Goal: Information Seeking & Learning: Learn about a topic

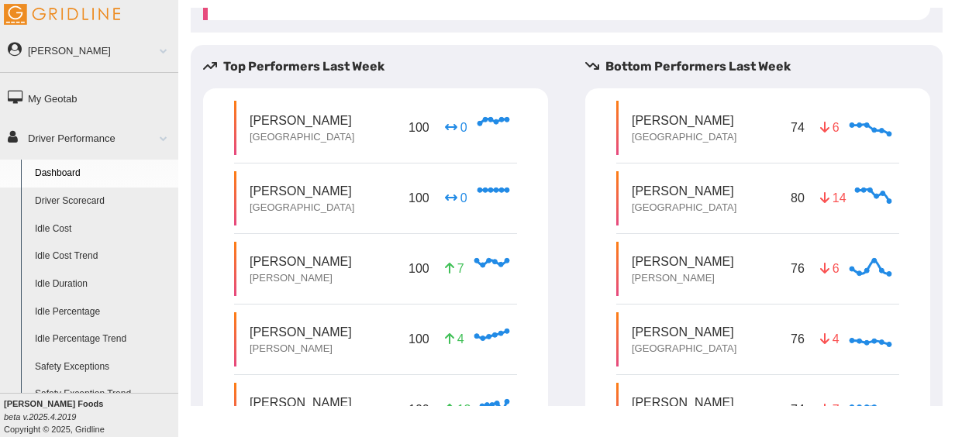
scroll to position [787, 0]
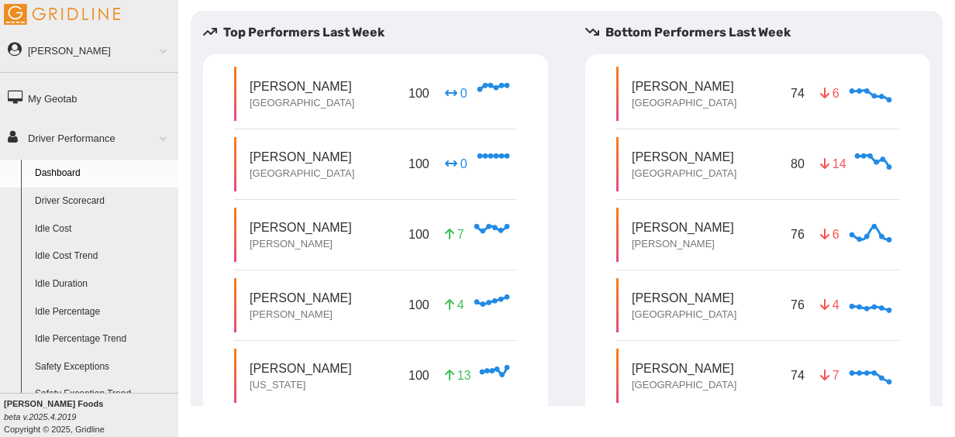
click at [710, 231] on p "[PERSON_NAME]" at bounding box center [683, 228] width 102 height 18
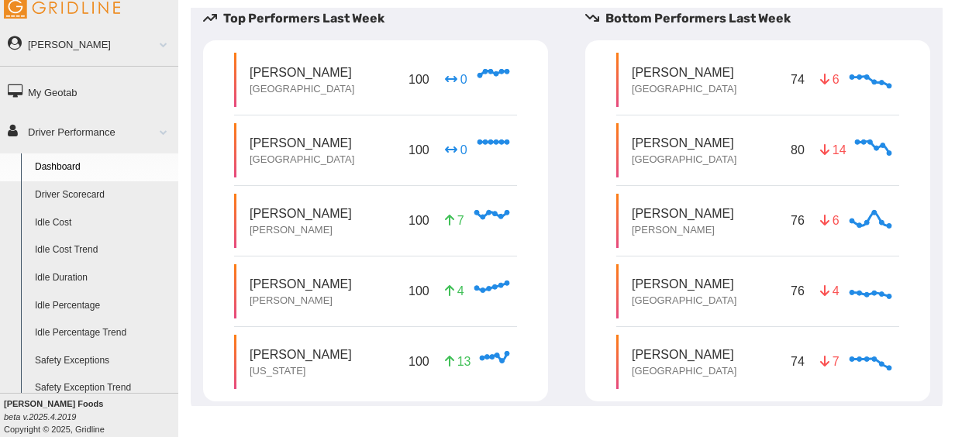
scroll to position [8, 0]
click at [90, 190] on link "Driver Scorecard" at bounding box center [103, 194] width 150 height 28
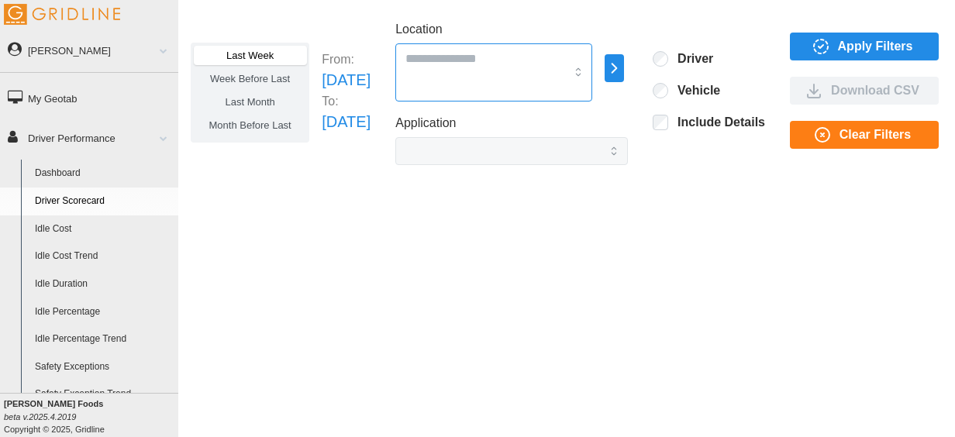
click at [561, 63] on input "Location" at bounding box center [485, 58] width 160 height 20
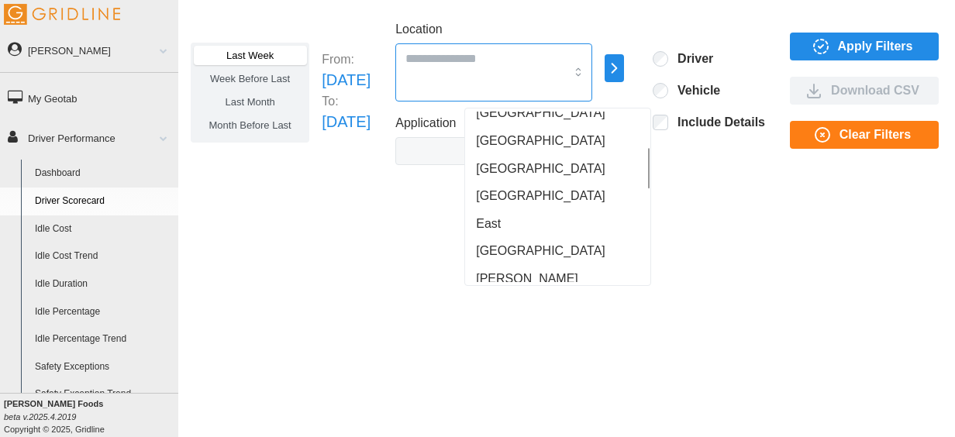
scroll to position [153, 0]
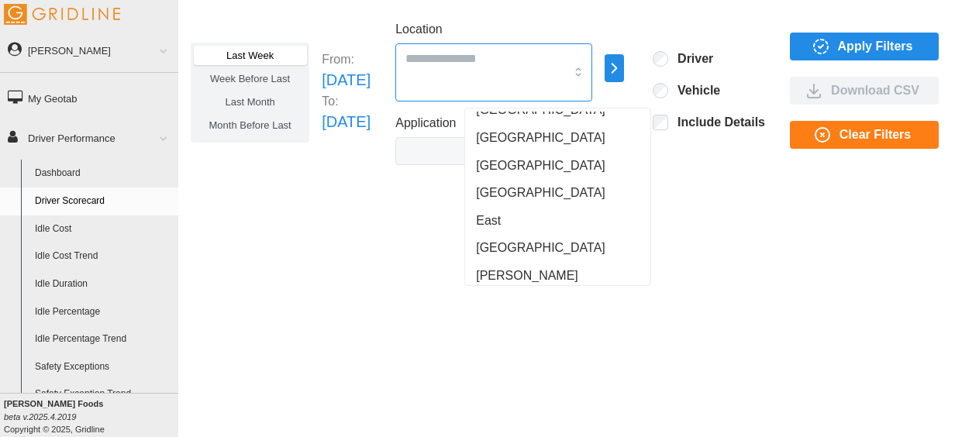
click at [510, 210] on div "East" at bounding box center [557, 221] width 179 height 28
click at [739, 237] on div "Last Week Week Before Last Last Month Month Before Last From: [DATE] To: [DATE]…" at bounding box center [566, 207] width 777 height 398
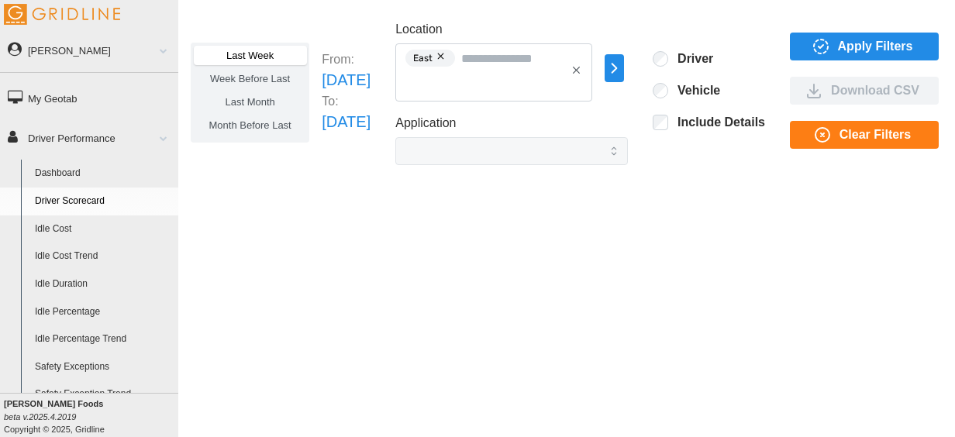
click at [888, 45] on span "Apply Filters" at bounding box center [862, 46] width 124 height 26
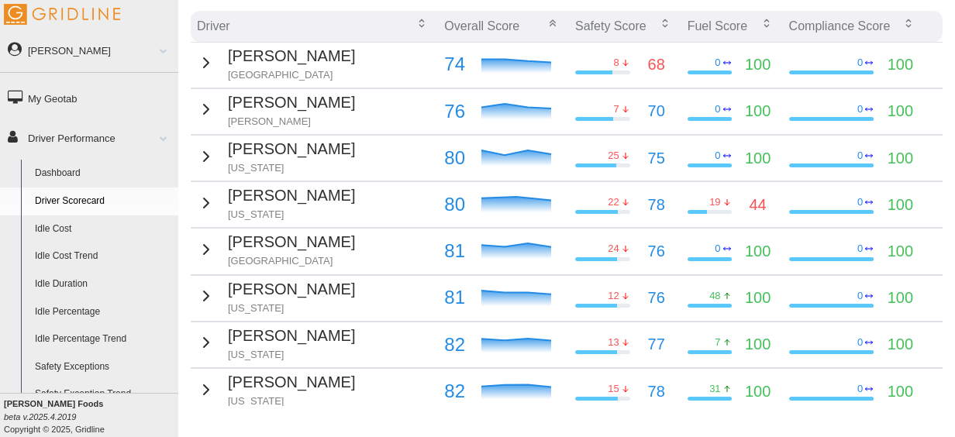
scroll to position [206, 0]
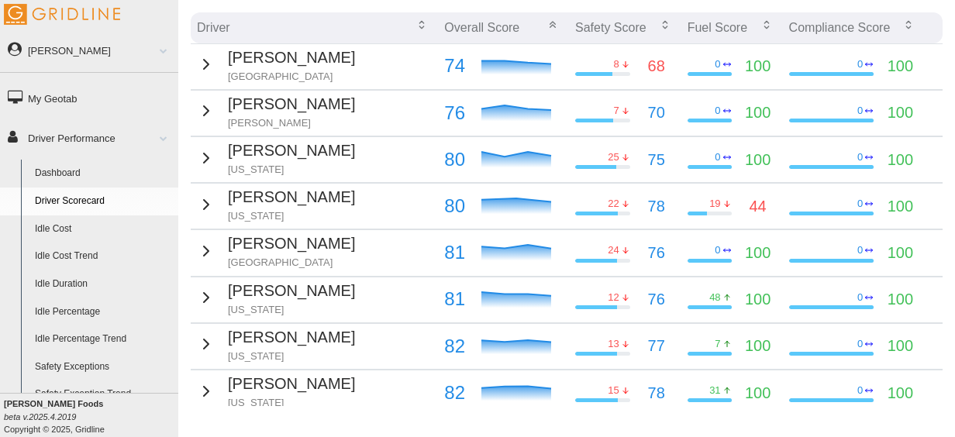
click at [398, 61] on td "Anthony Watson Atlanta" at bounding box center [314, 66] width 247 height 46
click at [197, 61] on icon "button" at bounding box center [206, 64] width 19 height 19
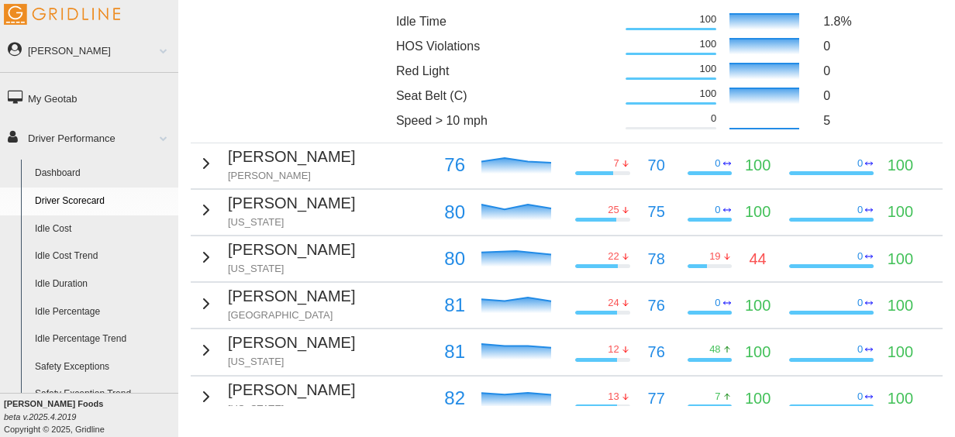
scroll to position [420, 0]
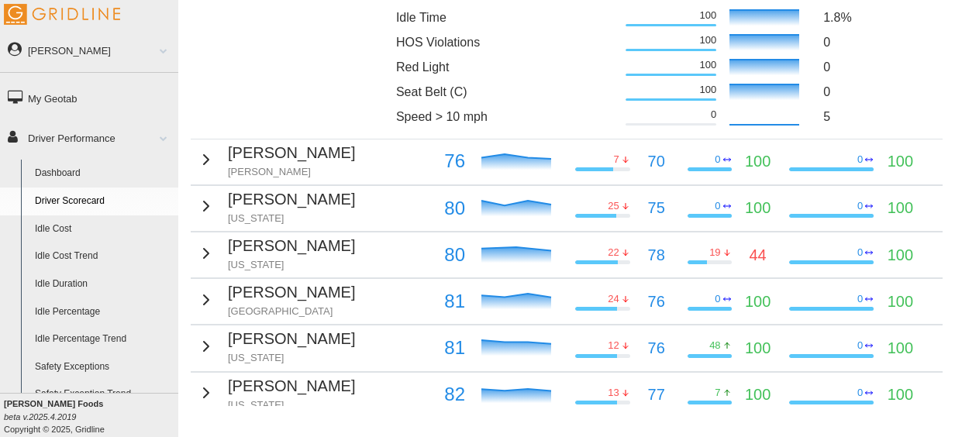
click at [201, 153] on icon "button" at bounding box center [206, 159] width 19 height 19
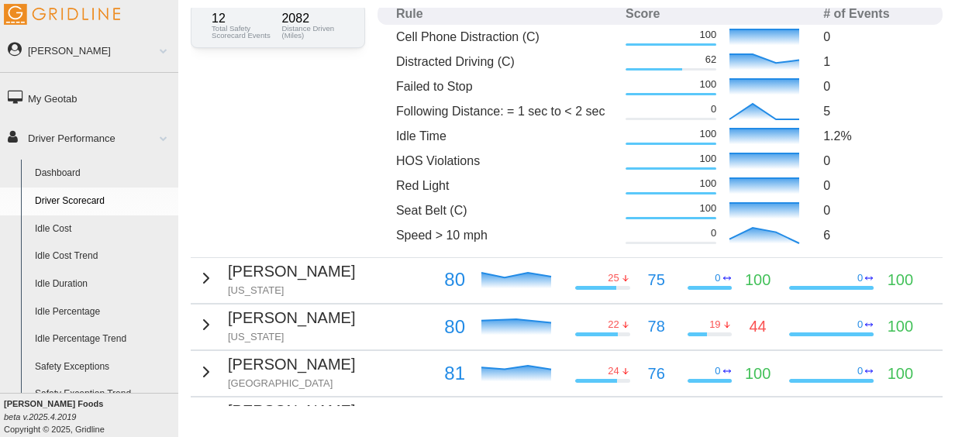
scroll to position [611, 0]
click at [218, 274] on div "Robert Karst New Jersey" at bounding box center [276, 278] width 158 height 38
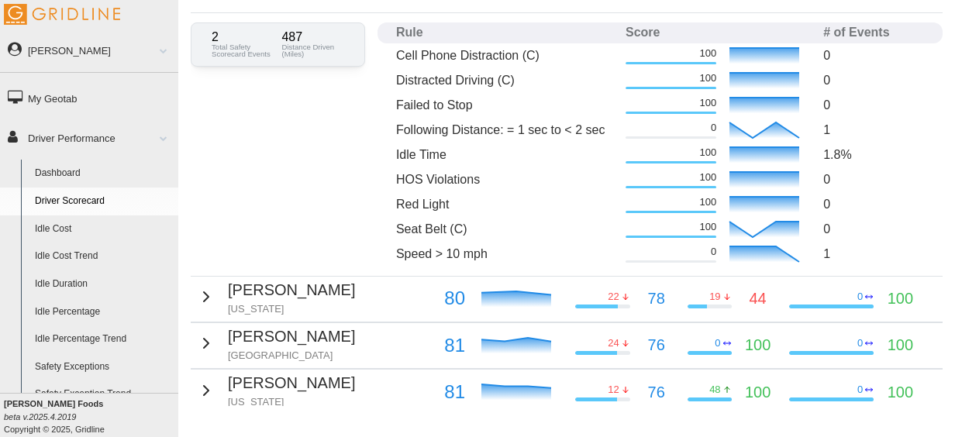
scroll to position [927, 0]
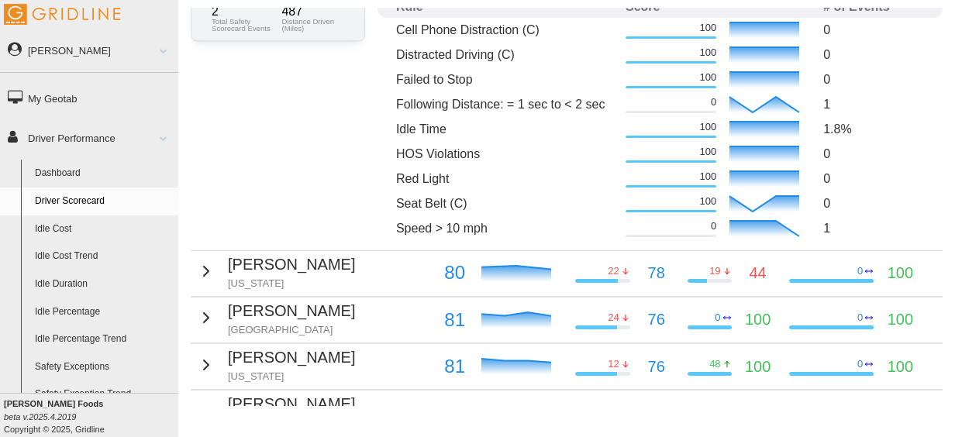
click at [218, 274] on div "Freddy Guerron New Jersey" at bounding box center [276, 272] width 158 height 38
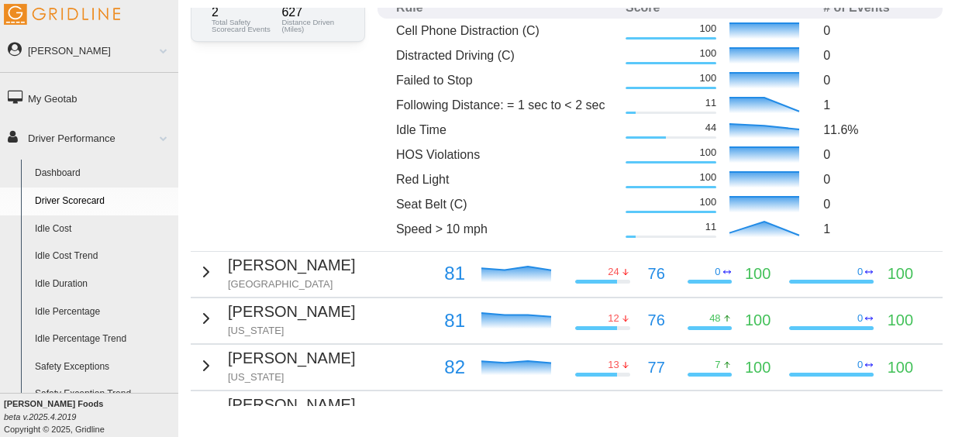
scroll to position [1237, 0]
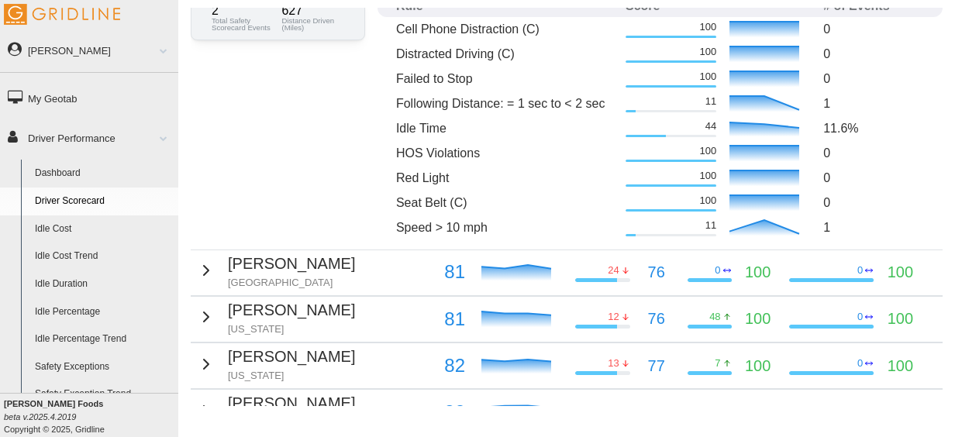
click at [218, 274] on div "Ernest Calhoun Atlanta" at bounding box center [276, 271] width 158 height 38
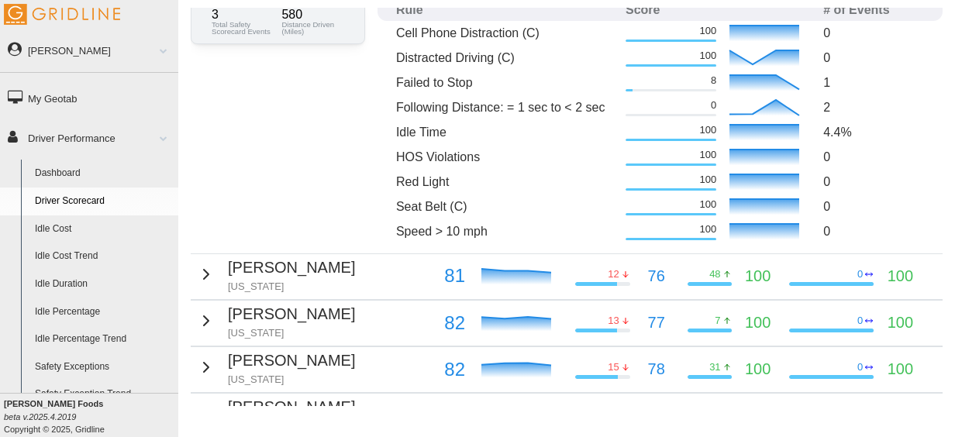
scroll to position [1564, 0]
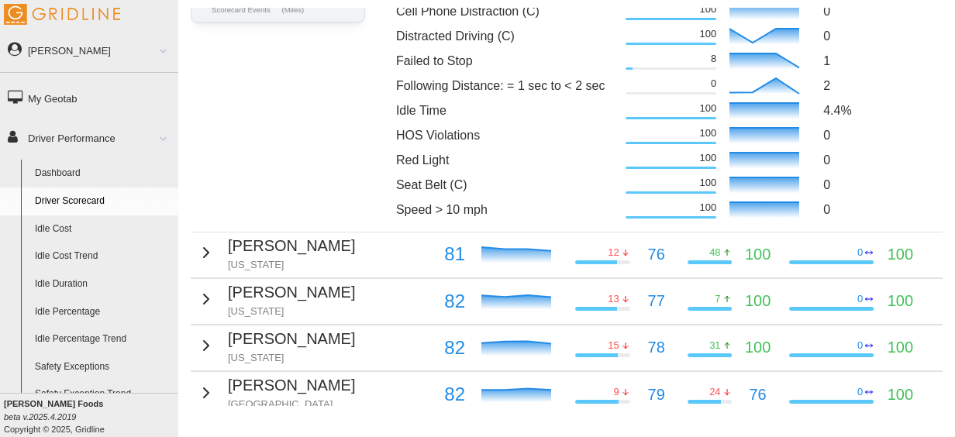
click at [207, 259] on div "ISRAEL QUILES New Jersey" at bounding box center [276, 253] width 158 height 38
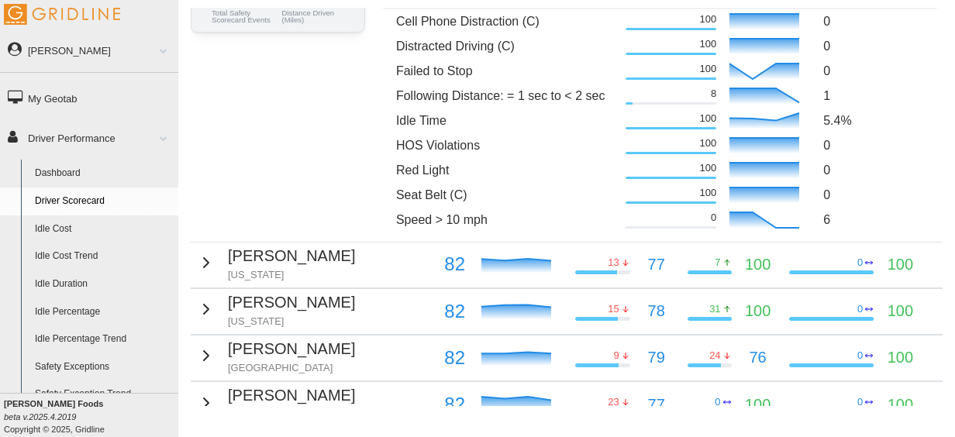
scroll to position [1875, 0]
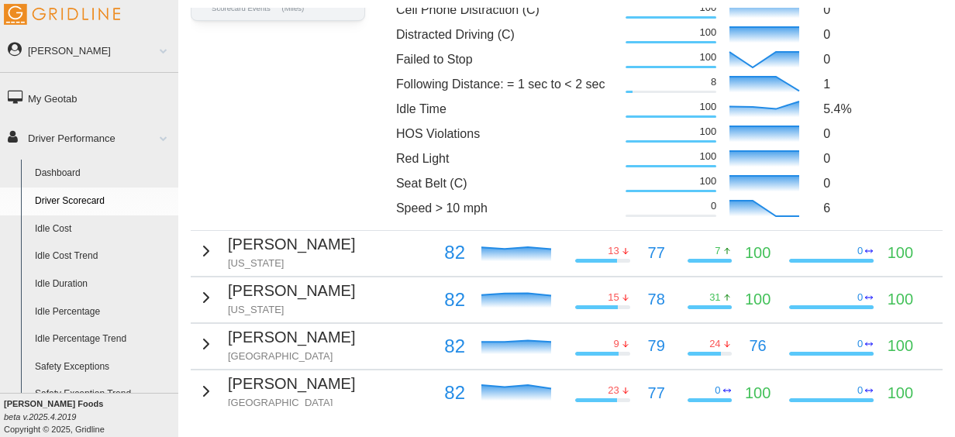
click at [206, 259] on div "Hector Guerron-Pomboza New Jersey" at bounding box center [276, 251] width 158 height 38
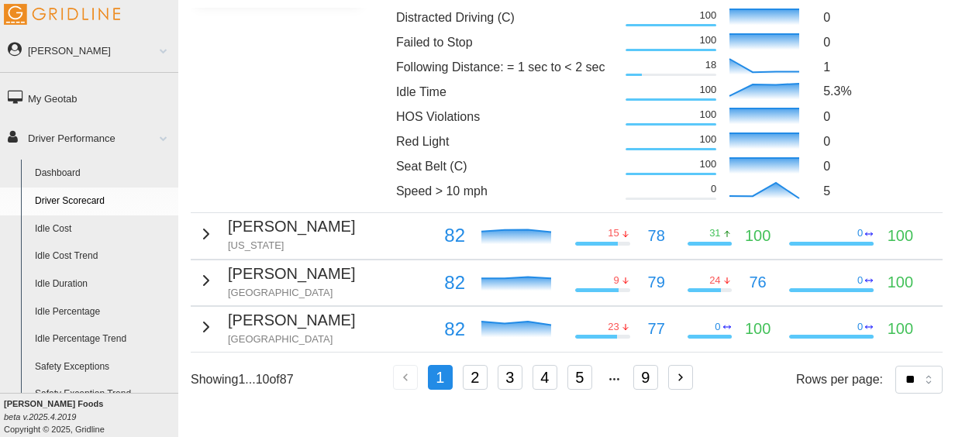
scroll to position [2207, 0]
click at [895, 366] on select "** ** ** **" at bounding box center [918, 380] width 47 height 28
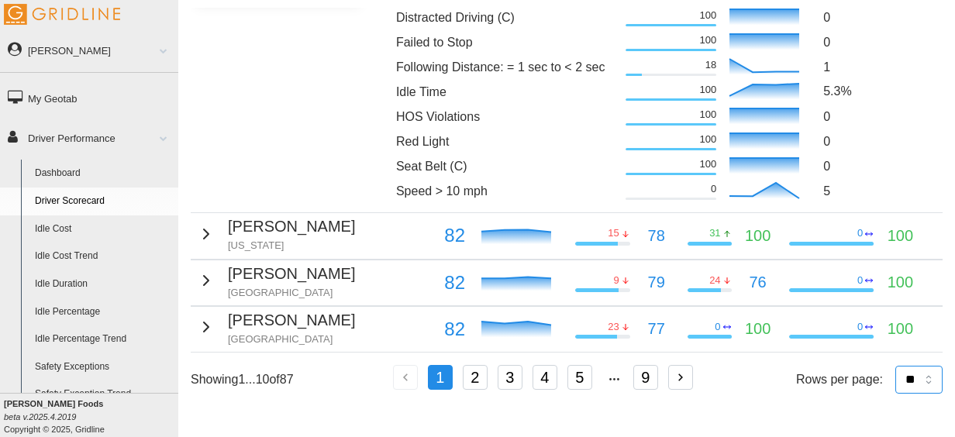
select select "**"
click at [895, 394] on select "** ** ** **" at bounding box center [918, 380] width 47 height 28
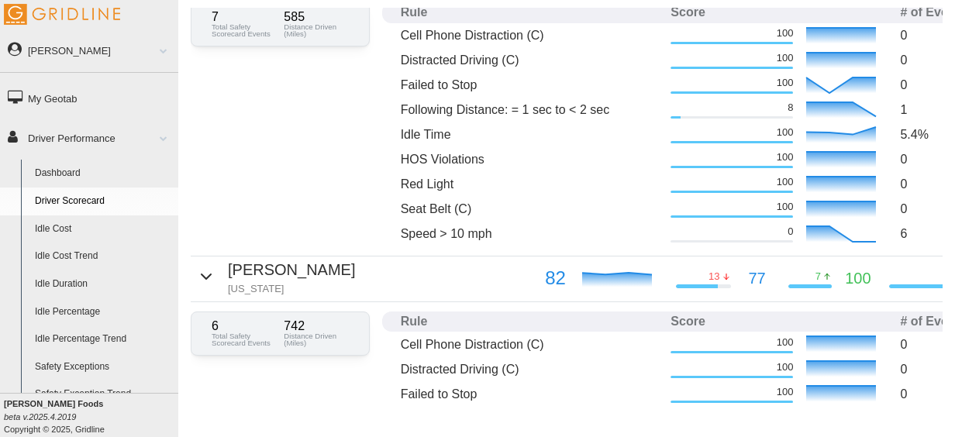
scroll to position [1856, 0]
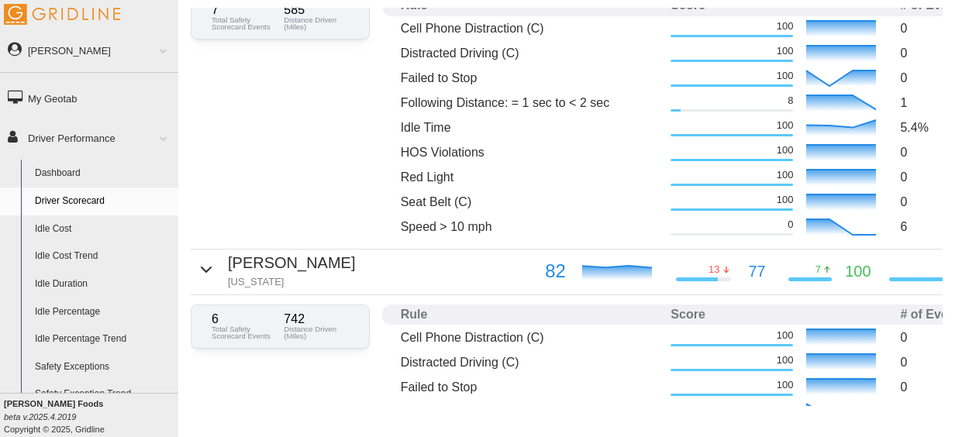
click at [199, 273] on icon "button" at bounding box center [206, 269] width 19 height 19
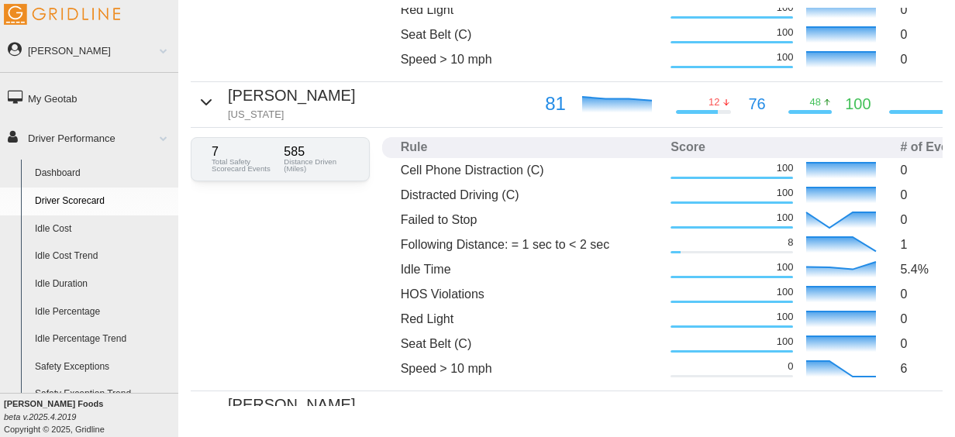
scroll to position [1710, 0]
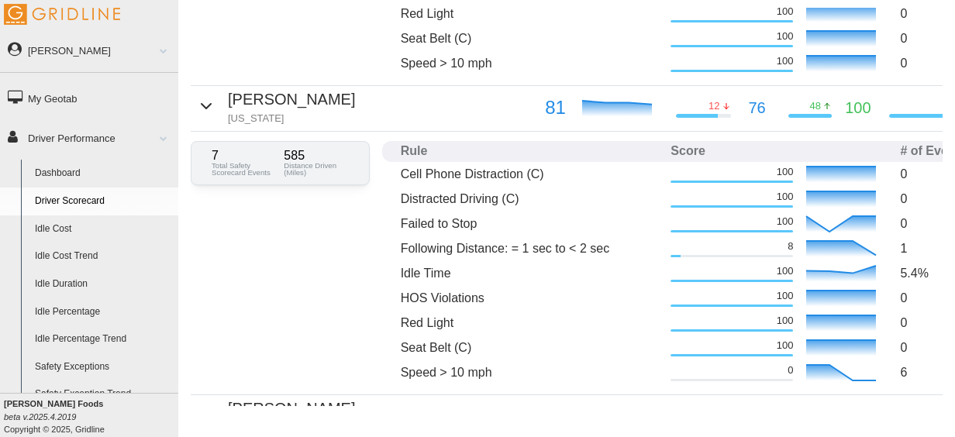
click at [198, 112] on icon "button" at bounding box center [206, 106] width 19 height 19
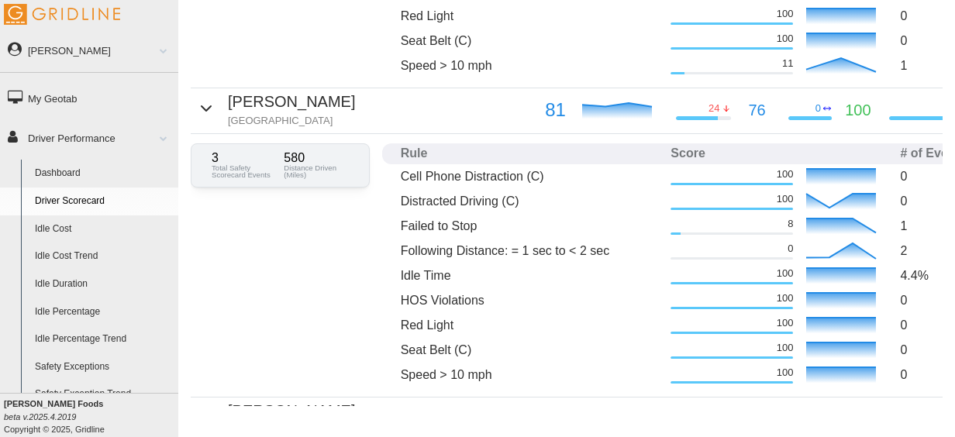
scroll to position [1395, 0]
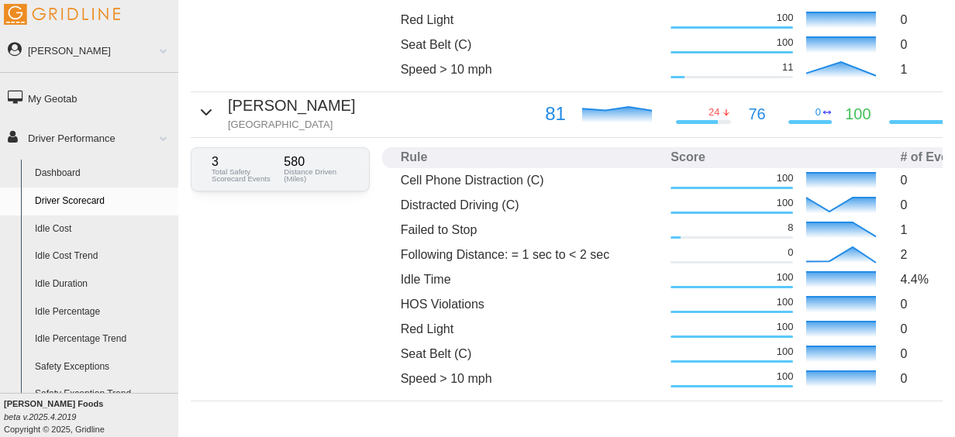
click at [205, 112] on icon "button" at bounding box center [206, 112] width 19 height 19
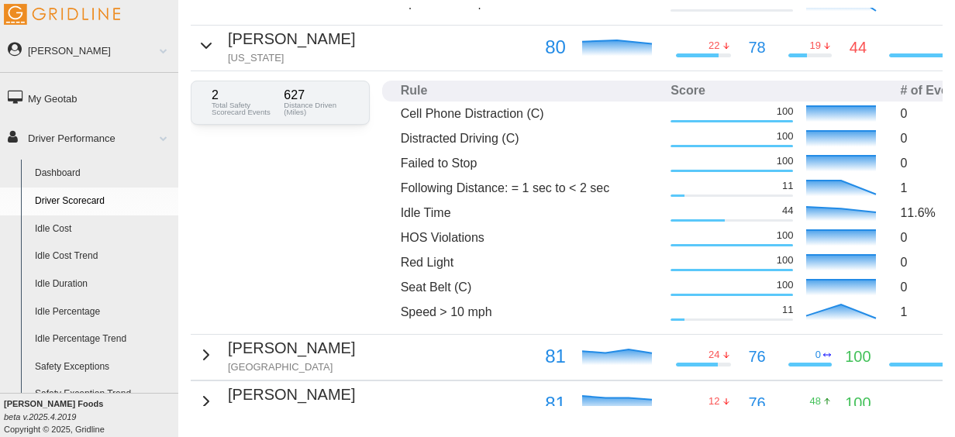
scroll to position [1116, 0]
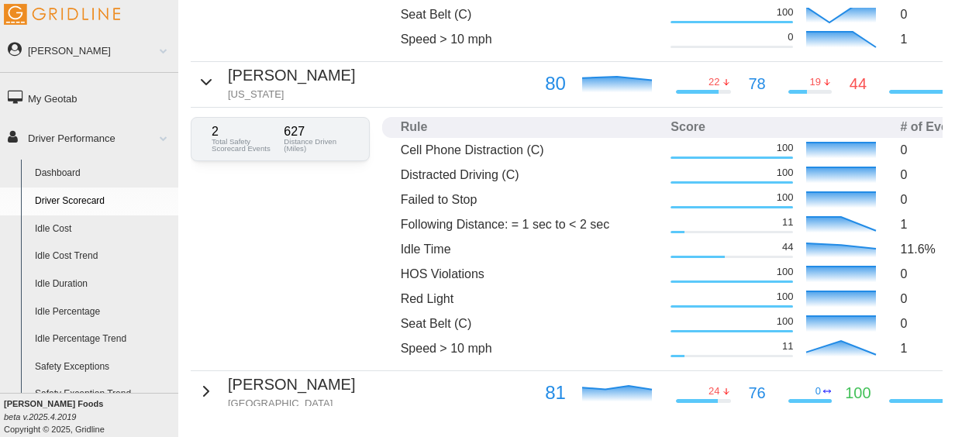
click at [212, 72] on div "Freddy Guerron New Jersey" at bounding box center [276, 83] width 158 height 38
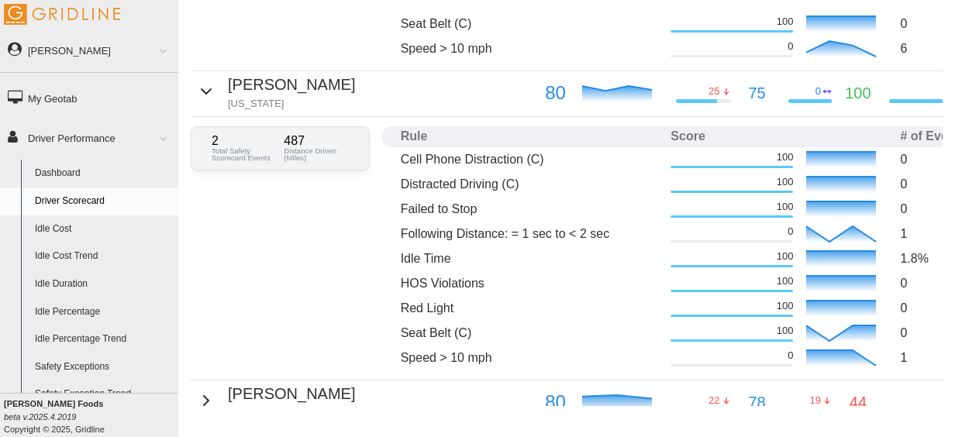
scroll to position [794, 0]
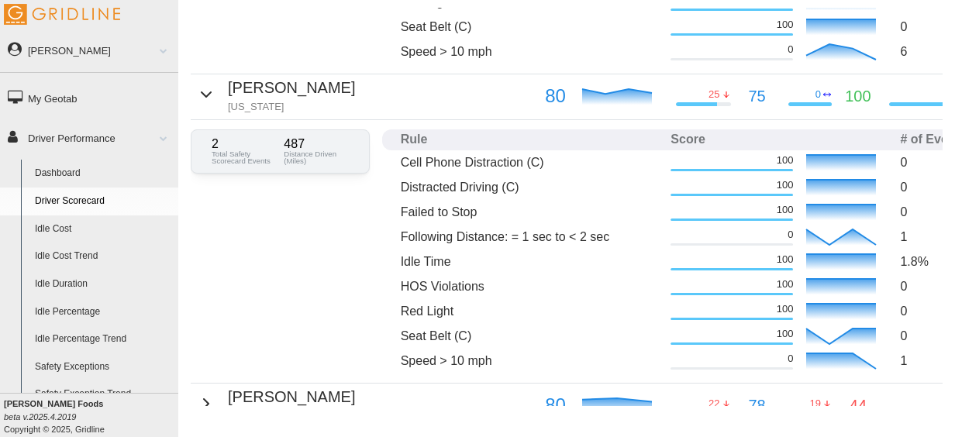
click at [209, 85] on icon "button" at bounding box center [206, 94] width 19 height 19
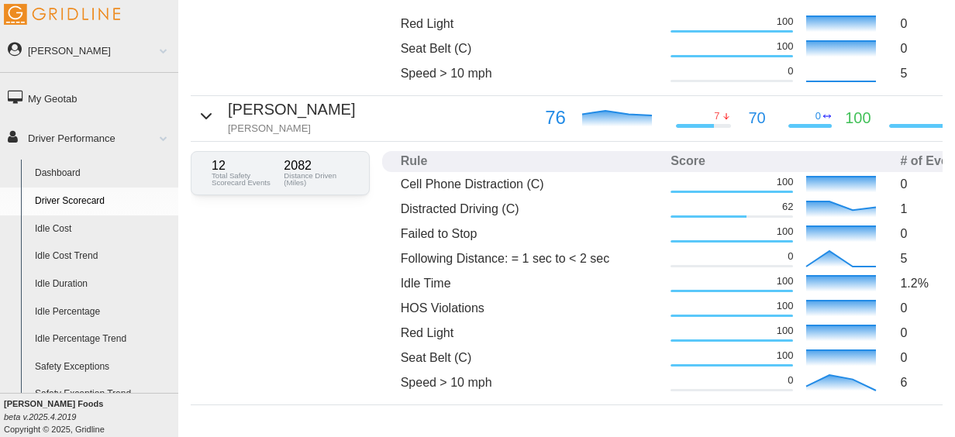
scroll to position [461, 0]
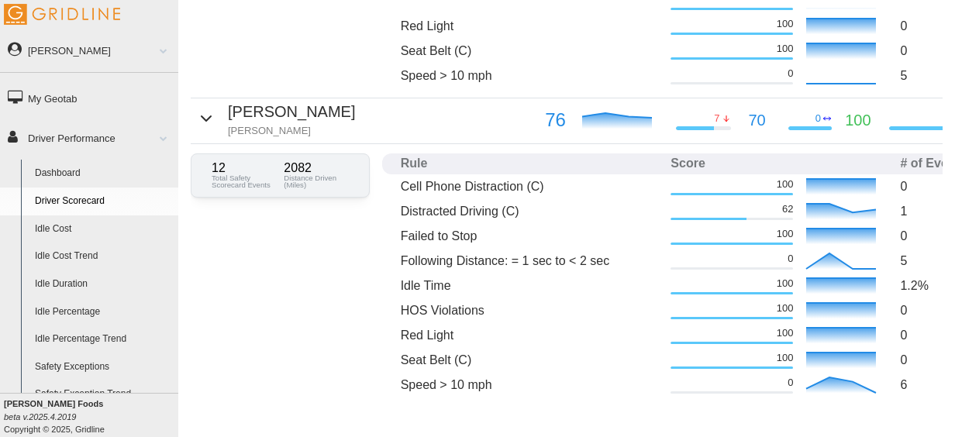
click at [209, 117] on icon "button" at bounding box center [206, 118] width 19 height 19
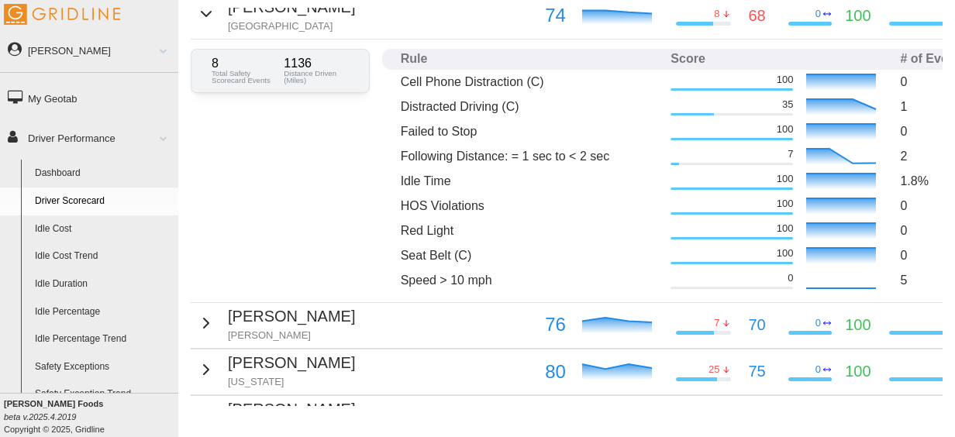
scroll to position [232, 0]
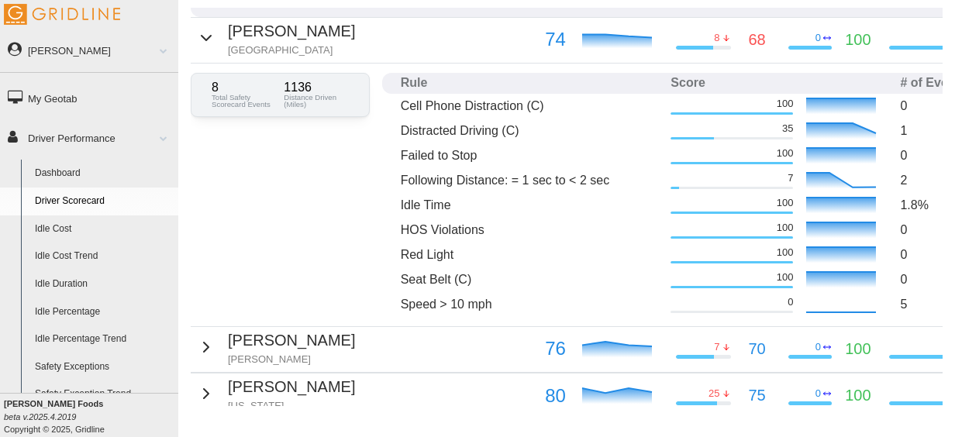
click at [202, 53] on div "Anthony Watson Atlanta" at bounding box center [276, 38] width 158 height 38
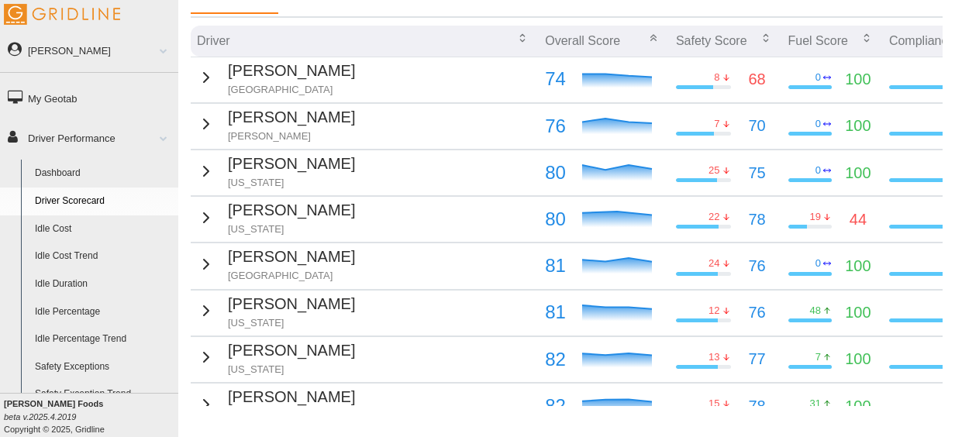
scroll to position [191, 0]
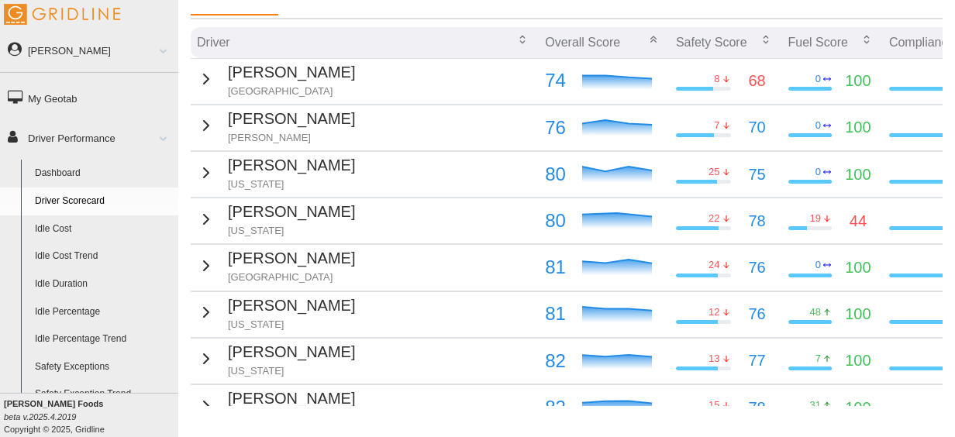
click at [343, 73] on td "Anthony Watson Atlanta" at bounding box center [365, 81] width 348 height 46
click at [211, 75] on icon "button" at bounding box center [206, 79] width 19 height 19
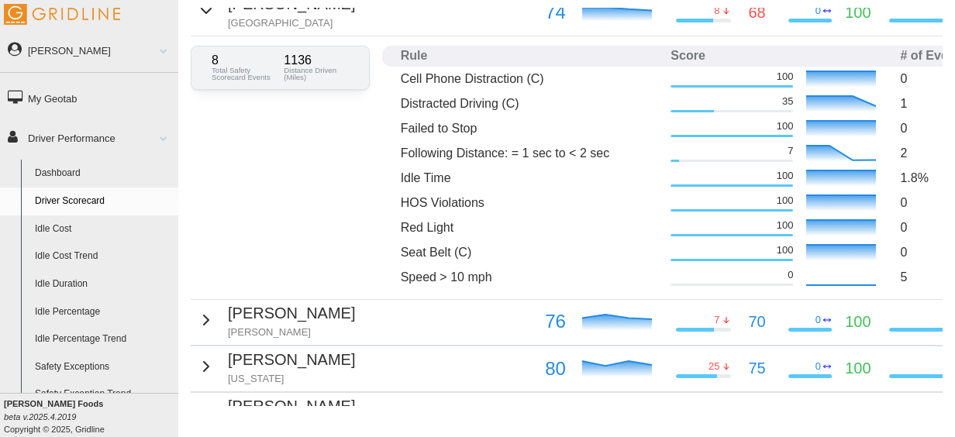
scroll to position [260, 0]
click at [802, 281] on icon at bounding box center [840, 276] width 77 height 23
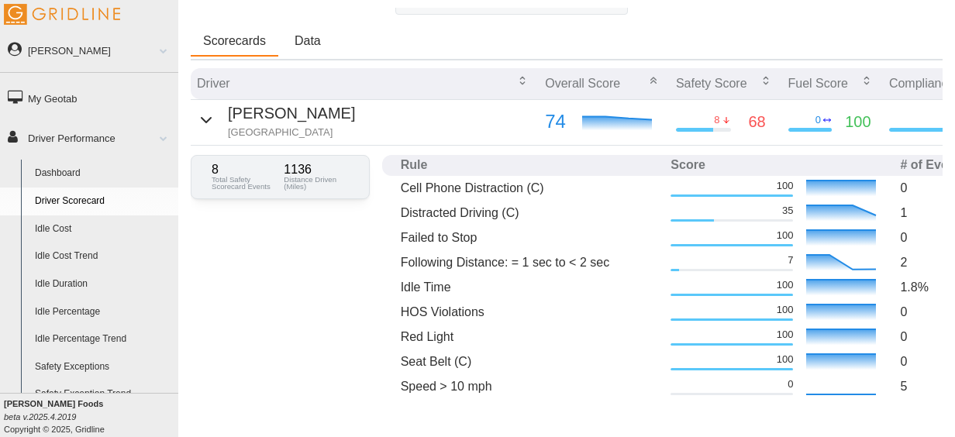
scroll to position [147, 0]
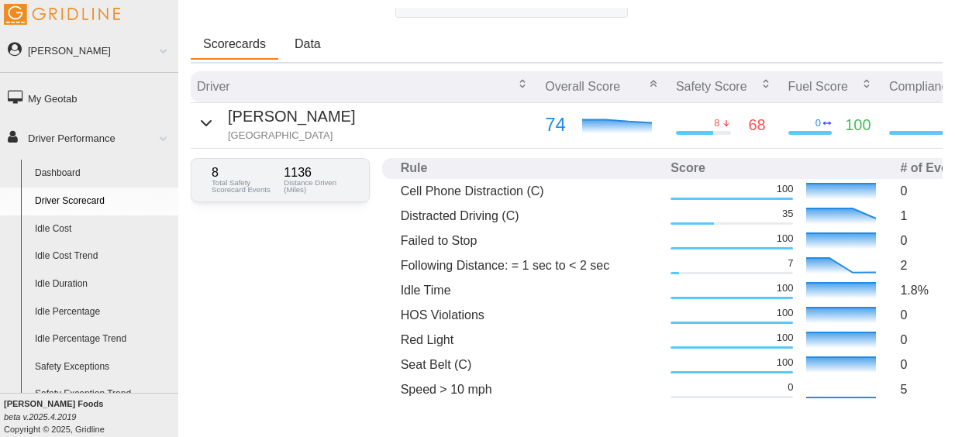
click at [200, 135] on div "Anthony Watson Atlanta" at bounding box center [276, 124] width 158 height 38
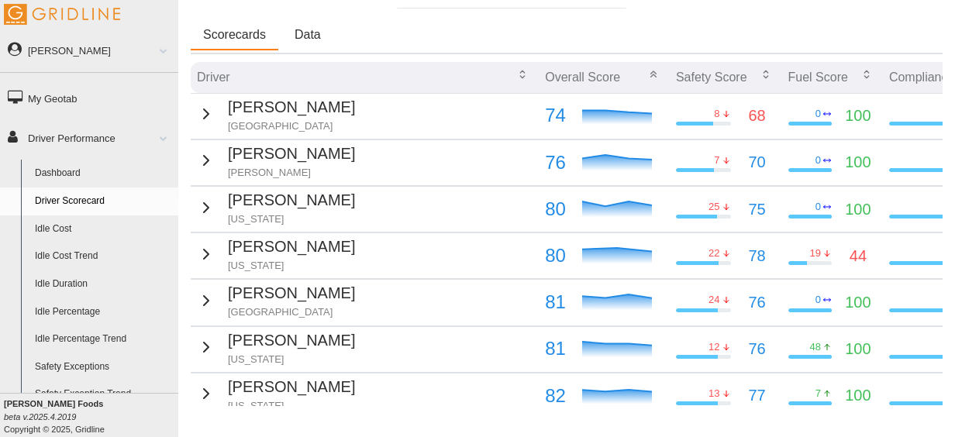
scroll to position [155, 0]
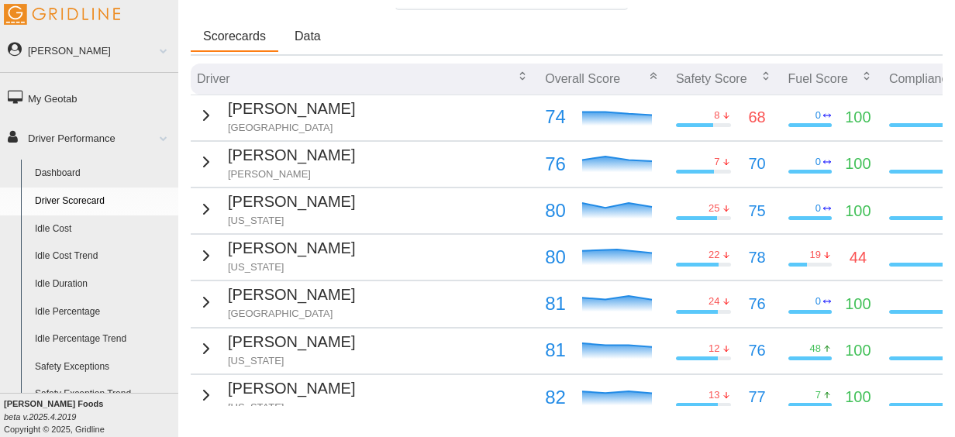
click at [205, 115] on icon "button" at bounding box center [206, 115] width 5 height 9
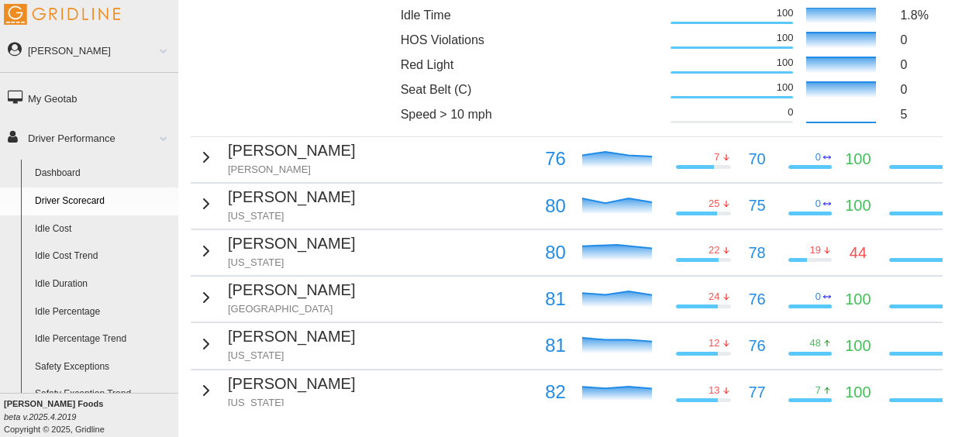
scroll to position [425, 0]
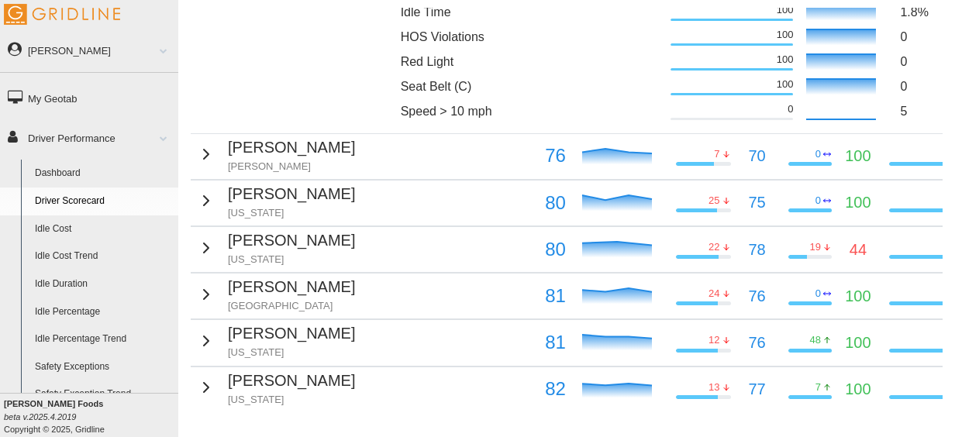
click at [206, 243] on icon "button" at bounding box center [206, 248] width 19 height 19
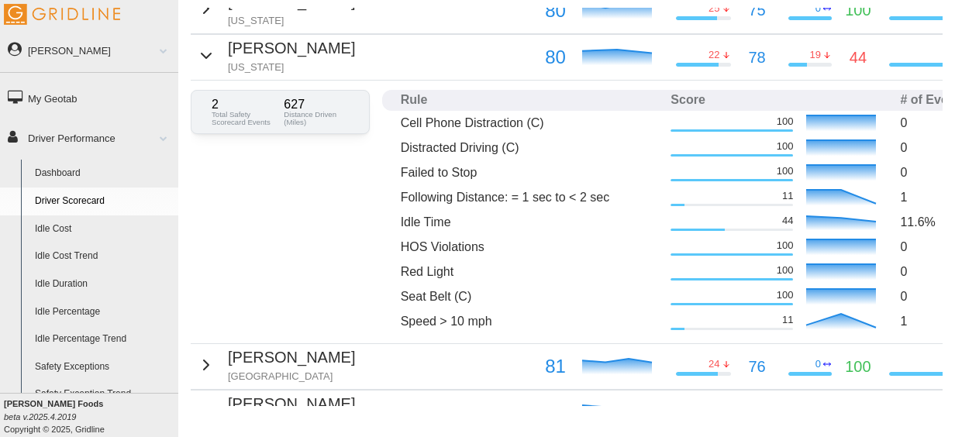
scroll to position [618, 0]
click at [788, 52] on div "19 44" at bounding box center [832, 57] width 88 height 24
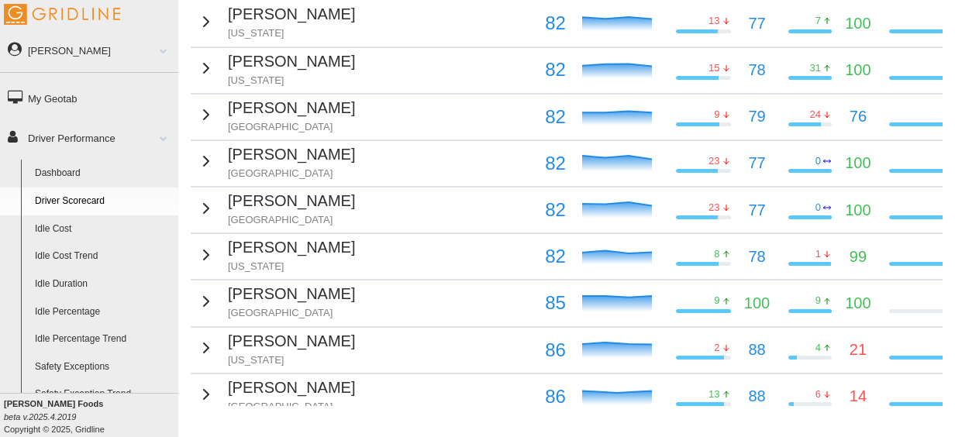
scroll to position [1055, 0]
click at [222, 115] on div "Randy Banks Atlanta" at bounding box center [276, 114] width 158 height 38
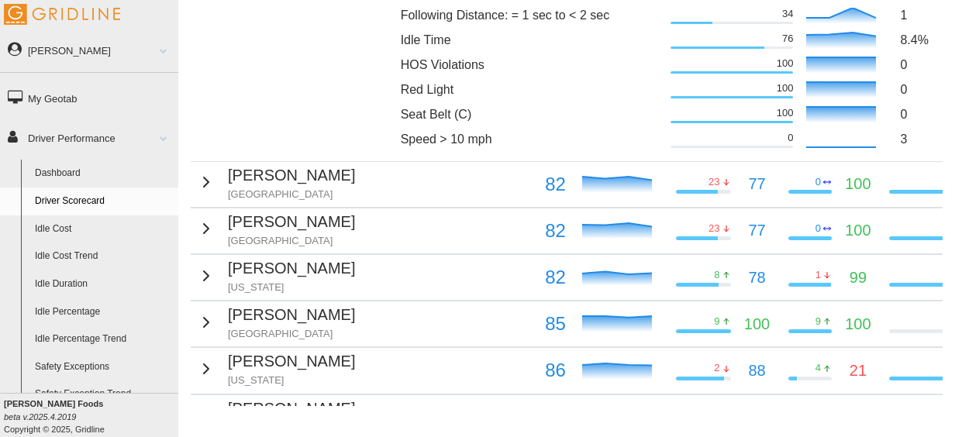
scroll to position [1296, 0]
drag, startPoint x: 400, startPoint y: 188, endPoint x: 280, endPoint y: 143, distance: 128.5
click at [280, 143] on div "4 Total Safety Scorecard Events 1098 Distance Driven (Miles) Rule Score # of Ev…" at bounding box center [614, 29] width 847 height 263
click at [263, 168] on p "ISAI MENDEZ" at bounding box center [291, 175] width 127 height 24
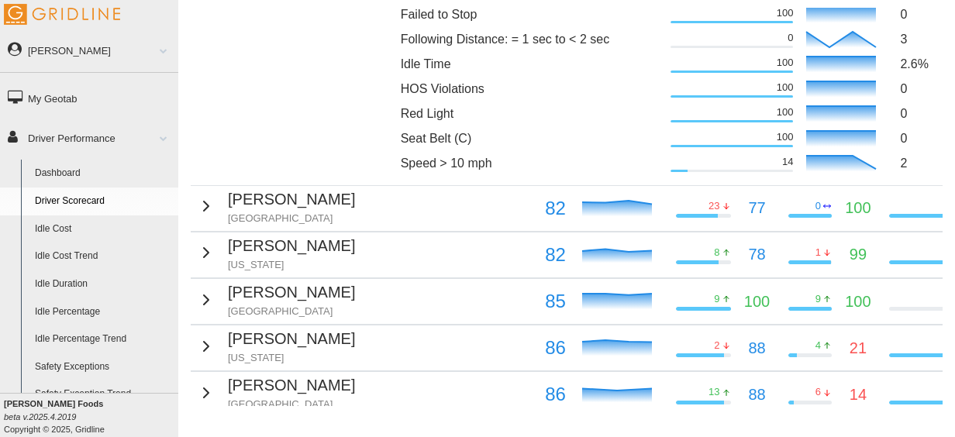
scroll to position [1582, 0]
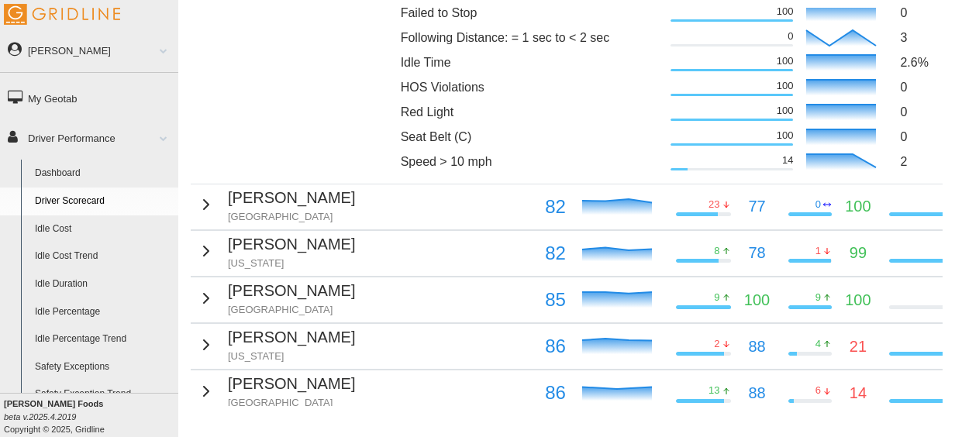
click at [271, 201] on p "Dwayne Roberts" at bounding box center [291, 198] width 127 height 24
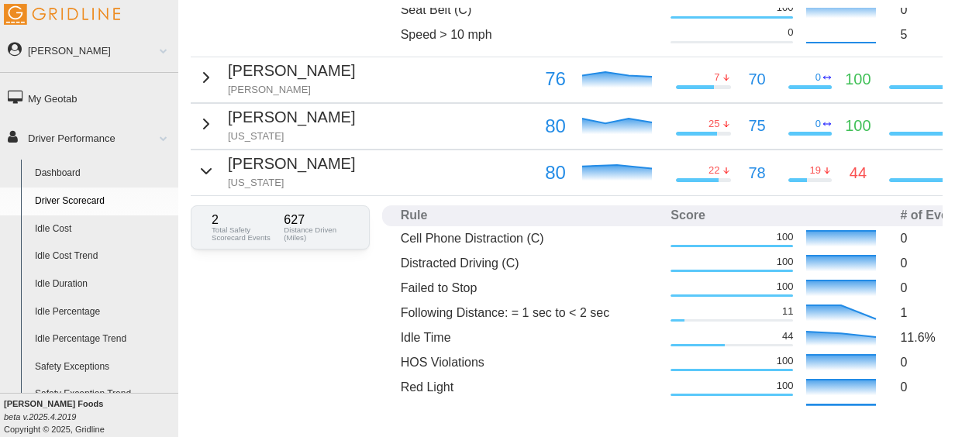
scroll to position [501, 0]
